Goal: Information Seeking & Learning: Learn about a topic

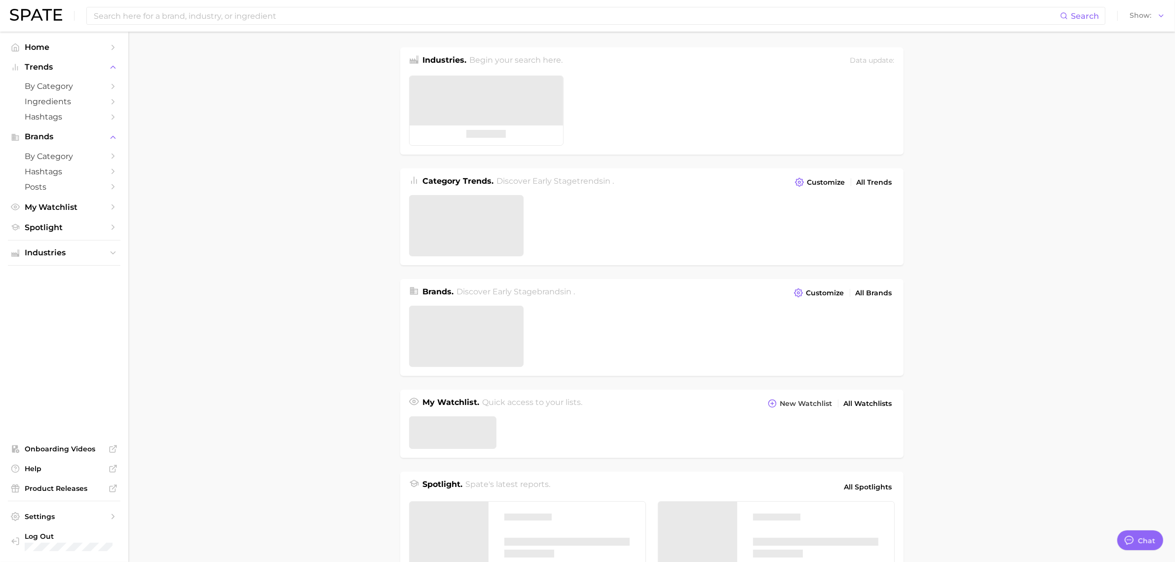
type textarea "x"
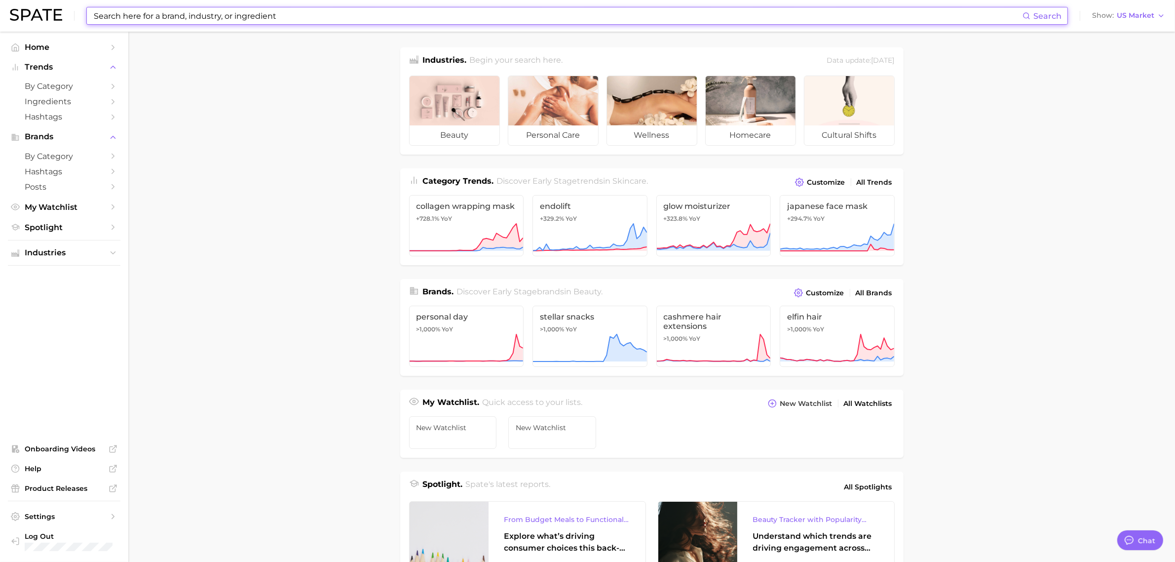
click at [296, 13] on input at bounding box center [558, 15] width 930 height 17
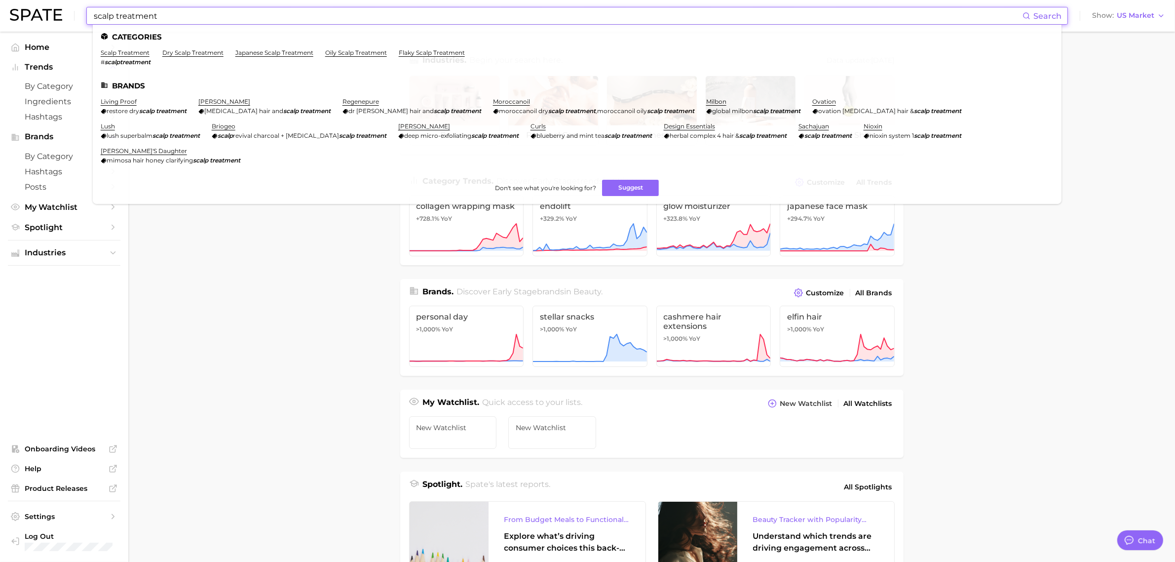
type input "scalp treatment"
click at [142, 56] on li "scalp treatment # scalptreatment" at bounding box center [126, 57] width 50 height 17
click at [142, 54] on link "scalp treatment" at bounding box center [125, 52] width 49 height 7
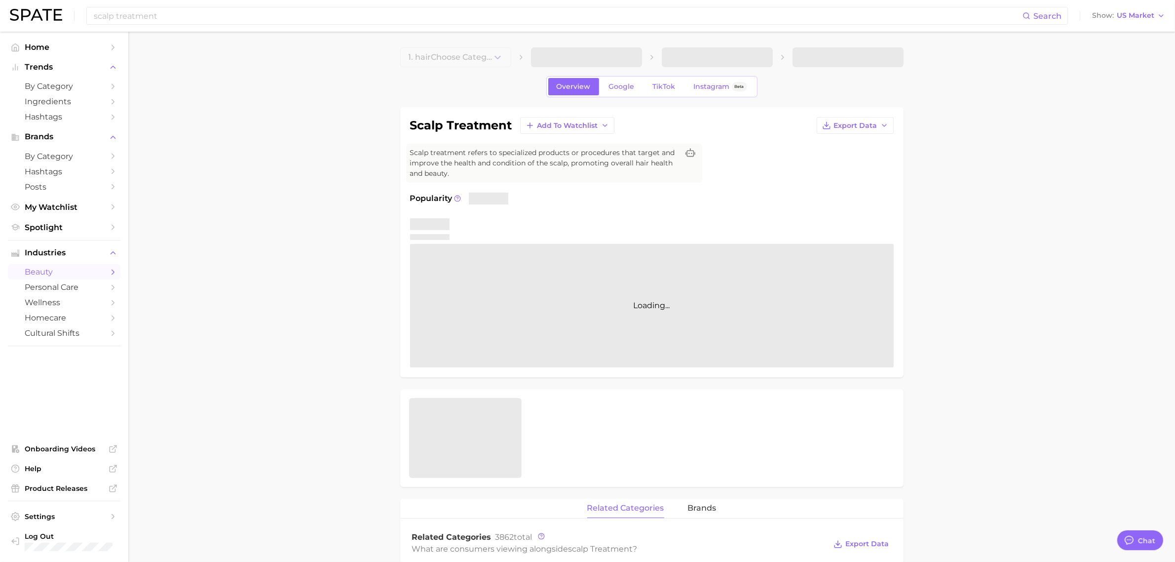
type textarea "x"
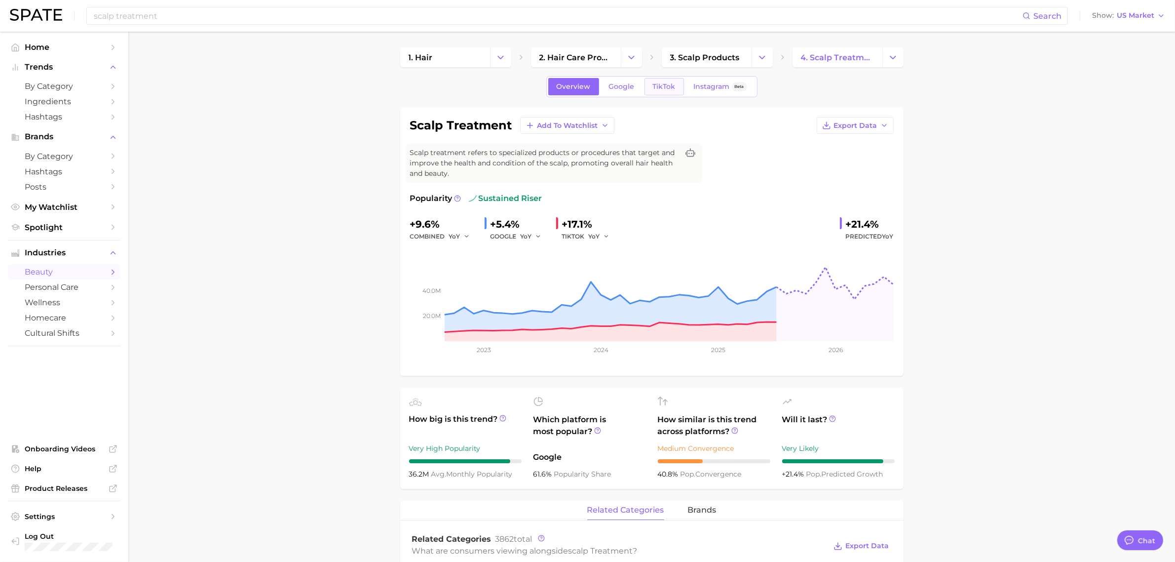
click at [677, 86] on link "TikTok" at bounding box center [664, 86] width 39 height 17
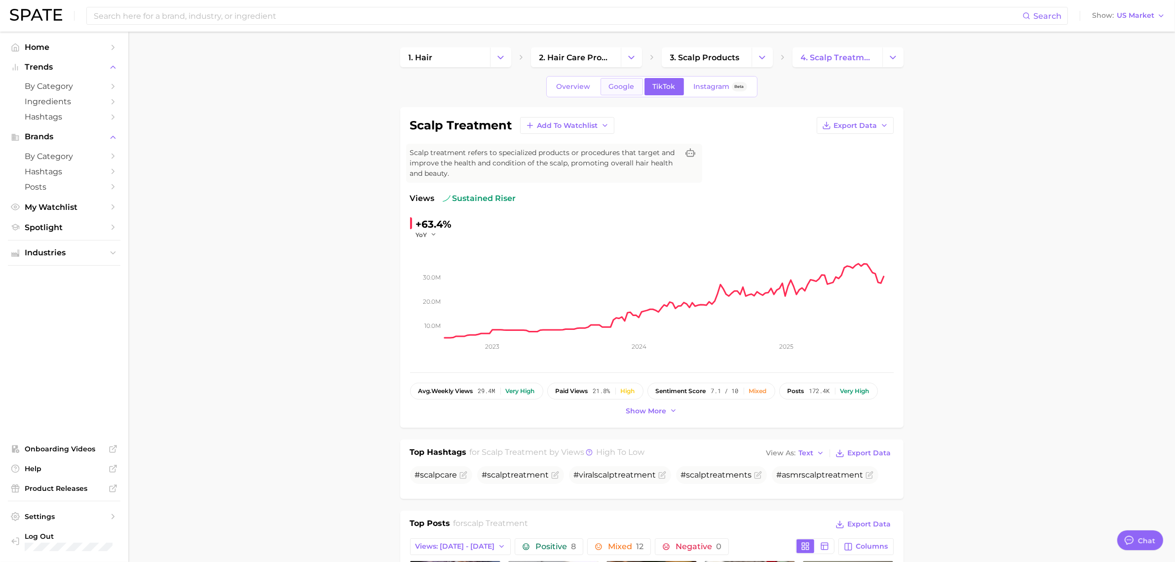
click at [625, 82] on span "Google" at bounding box center [622, 86] width 26 height 8
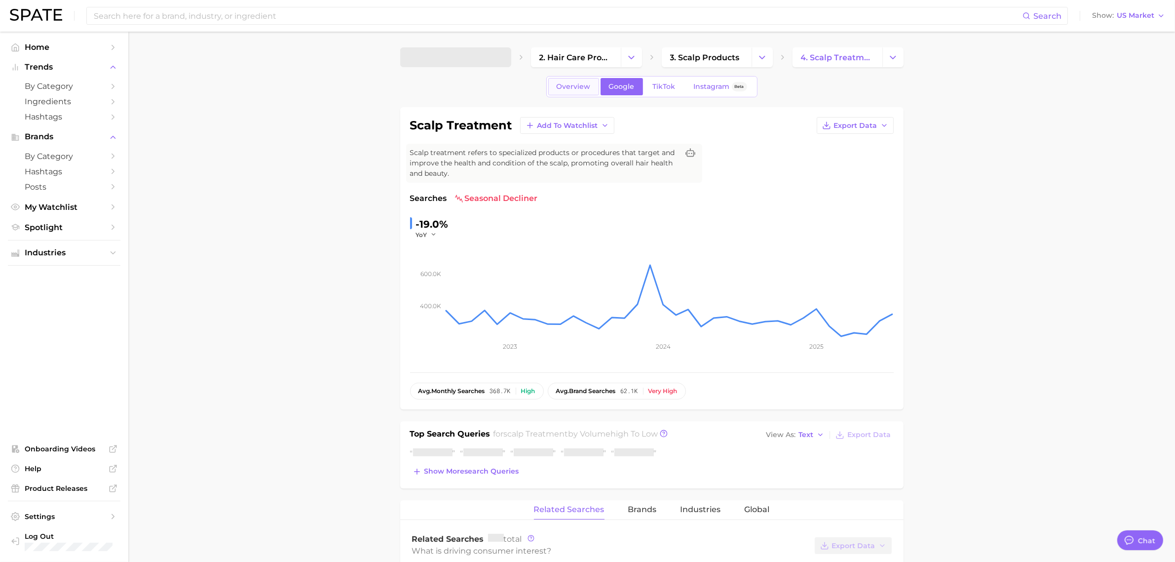
click at [578, 82] on span "Overview" at bounding box center [574, 86] width 34 height 8
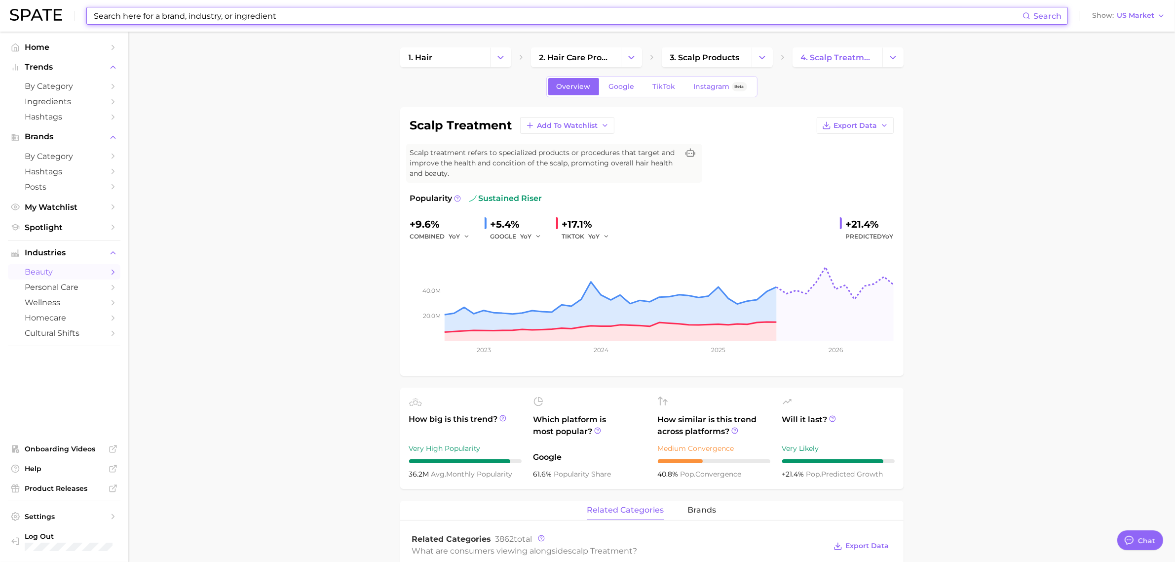
click at [292, 19] on input at bounding box center [558, 15] width 930 height 17
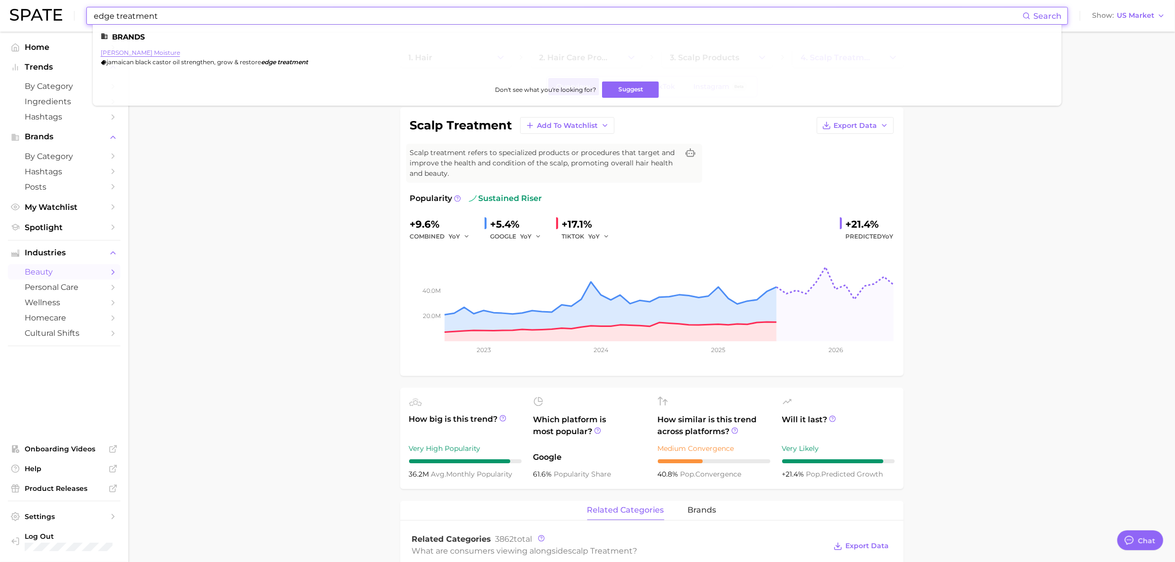
type input "edge treatment"
click at [127, 53] on link "shea moisture" at bounding box center [140, 52] width 79 height 7
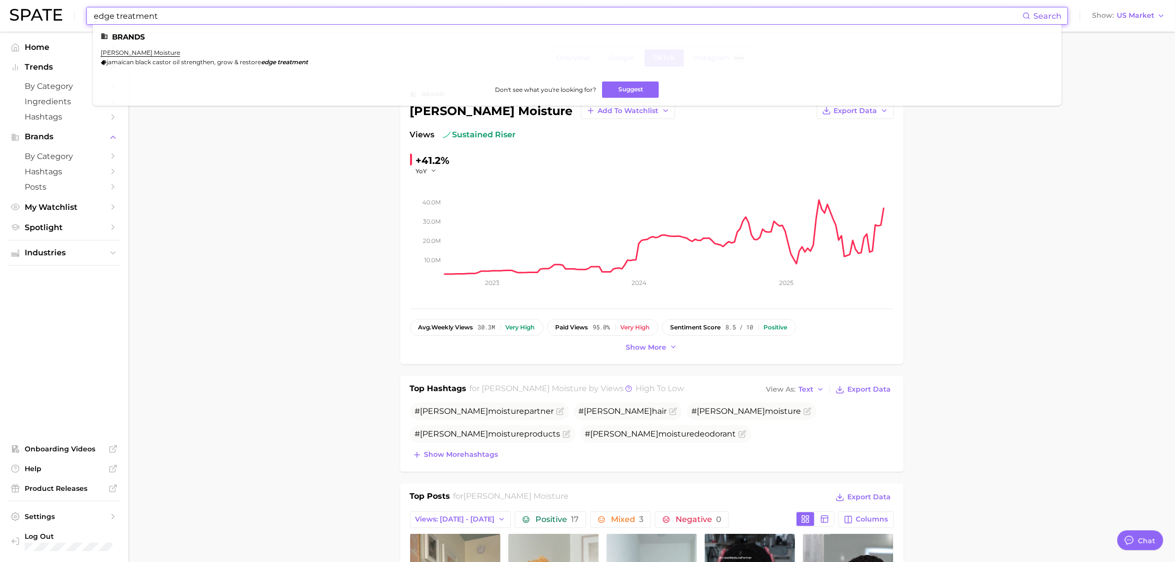
click at [215, 13] on input "edge treatment" at bounding box center [558, 15] width 930 height 17
click at [136, 53] on link "shea moisture" at bounding box center [140, 52] width 79 height 7
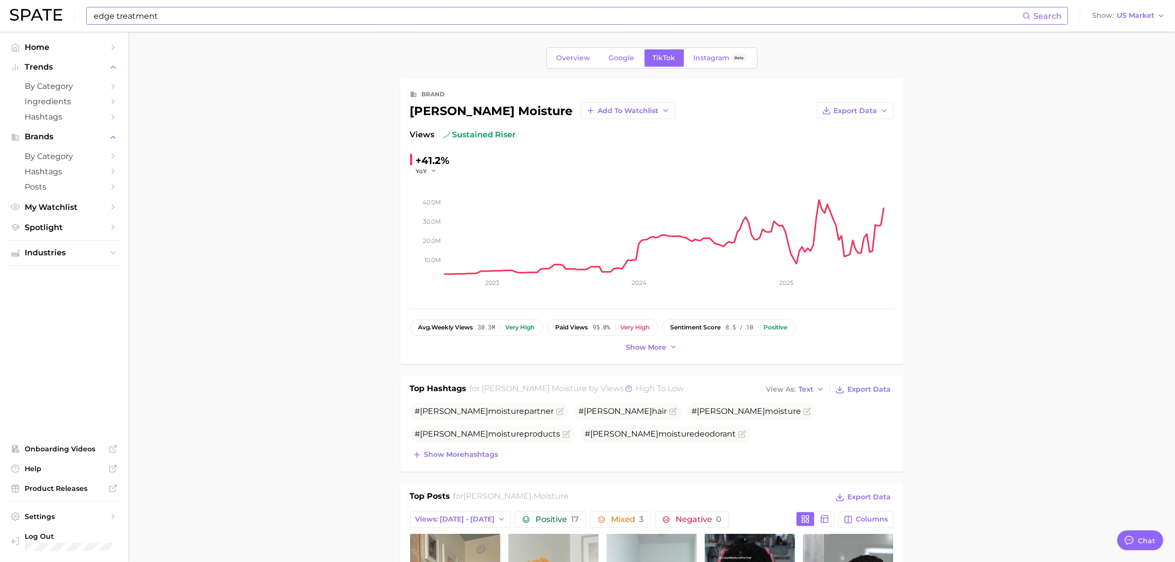
click at [151, 14] on input "edge treatment" at bounding box center [558, 15] width 930 height 17
